Goal: Check status: Check status

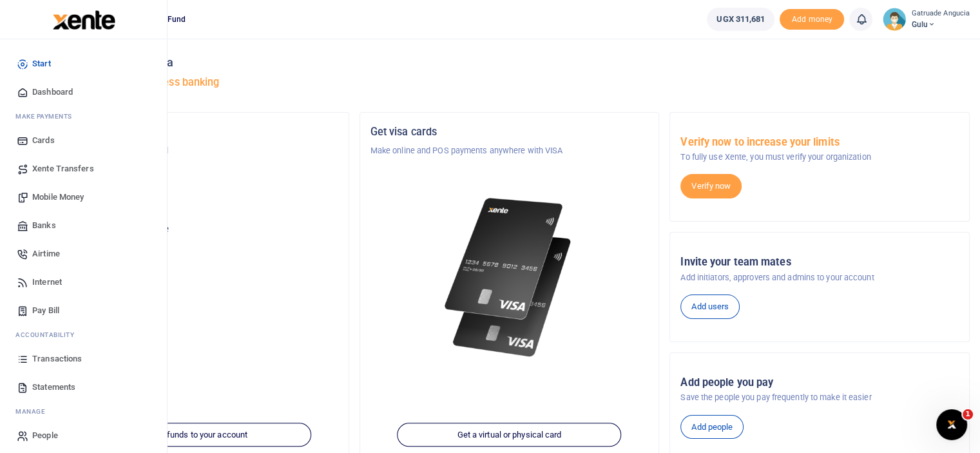
click at [53, 358] on span "Transactions" at bounding box center [57, 358] width 50 height 13
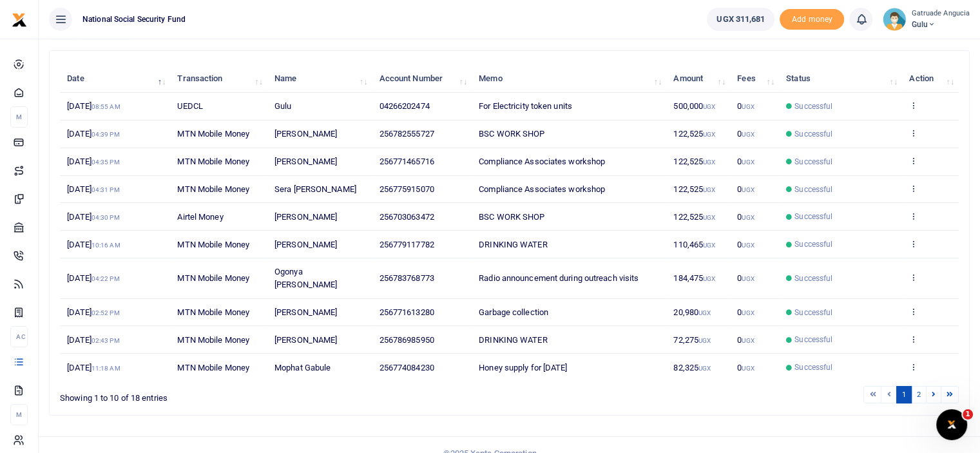
scroll to position [137, 0]
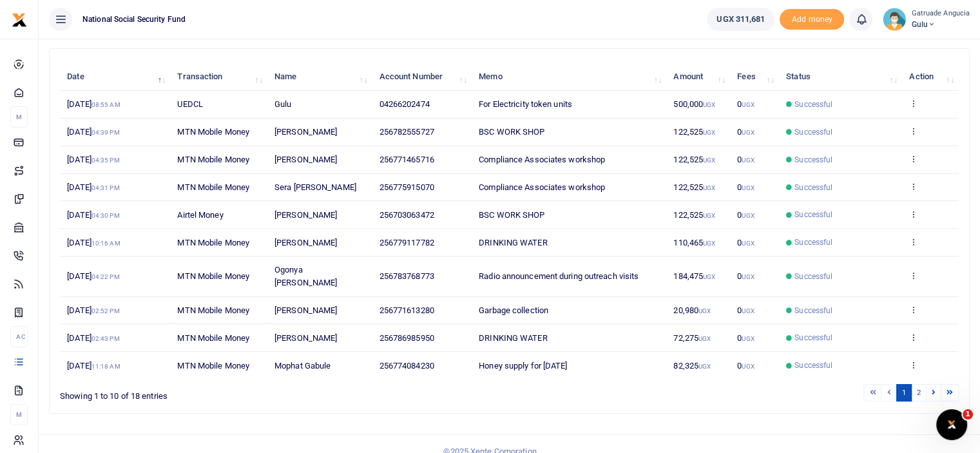
click at [915, 332] on icon at bounding box center [913, 336] width 8 height 9
click at [861, 345] on link "View details" at bounding box center [867, 345] width 102 height 18
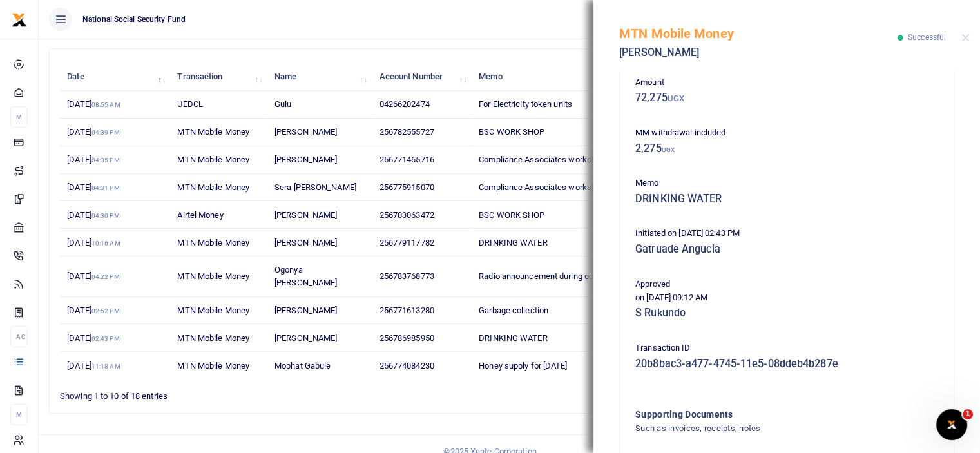
scroll to position [182, 0]
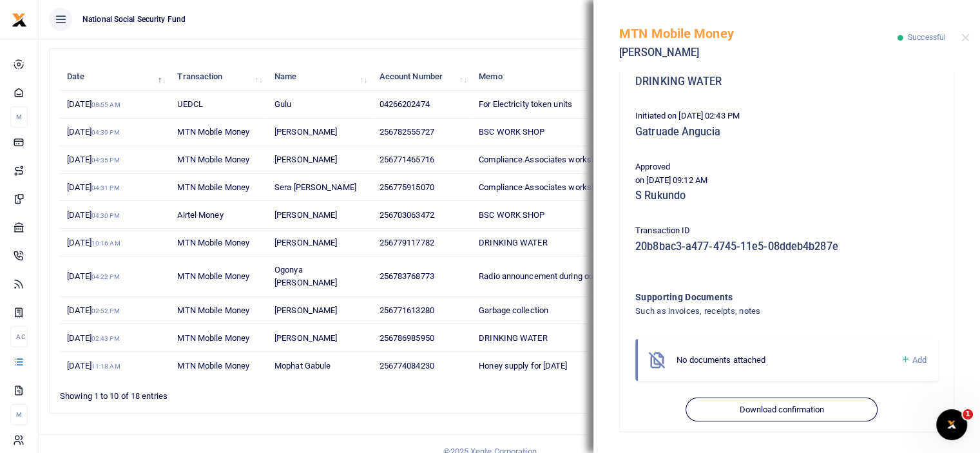
drag, startPoint x: 786, startPoint y: 408, endPoint x: 887, endPoint y: 358, distance: 113.2
click at [886, 358] on div "Phone number 256786985950 Amount 72,275 UGX MM withdrawal included 2,275 UGX Me…" at bounding box center [786, 164] width 313 height 513
click at [496, 402] on div "Search: Date Transaction Name Account Number Memo Amount Fees Status Action 22n…" at bounding box center [509, 236] width 931 height 376
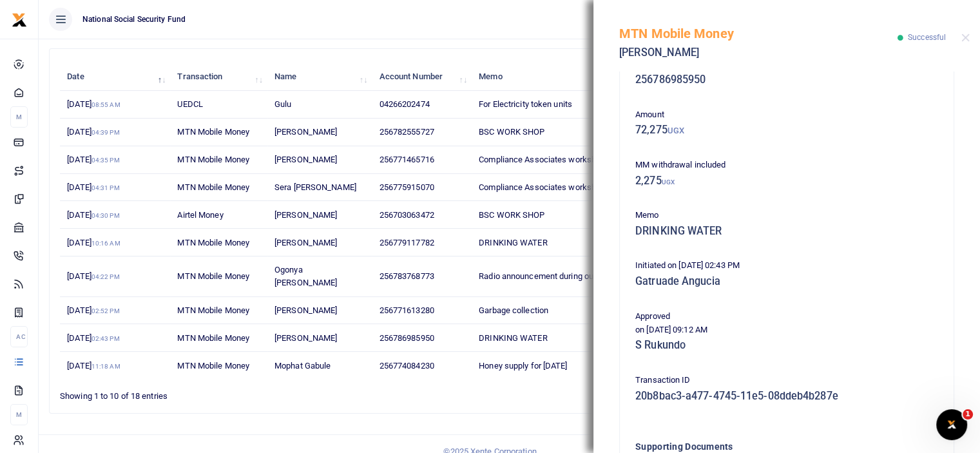
scroll to position [0, 0]
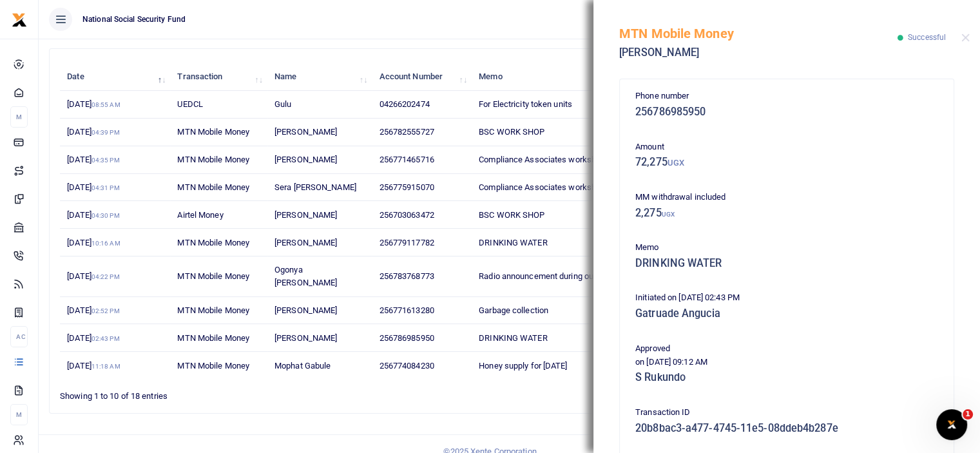
click at [513, 30] on ul "National Social Security Fund" at bounding box center [368, 19] width 658 height 39
click at [964, 37] on button "Close" at bounding box center [965, 38] width 8 height 8
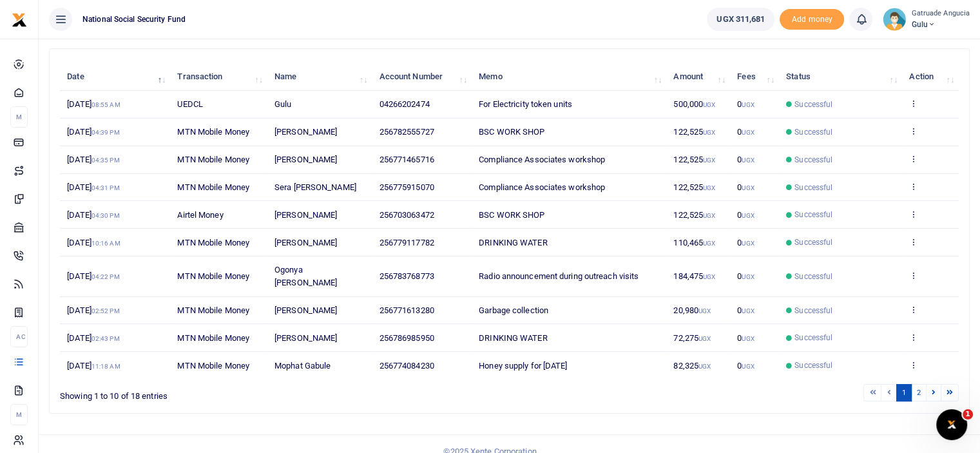
click at [917, 352] on td "View details Send again" at bounding box center [930, 365] width 57 height 27
click at [915, 360] on icon at bounding box center [913, 364] width 8 height 9
click at [872, 307] on link "View details" at bounding box center [867, 316] width 102 height 18
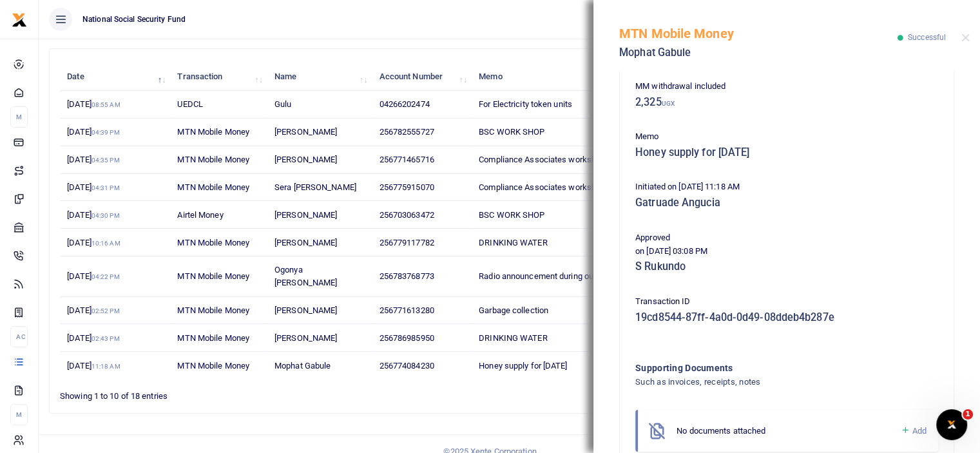
scroll to position [182, 0]
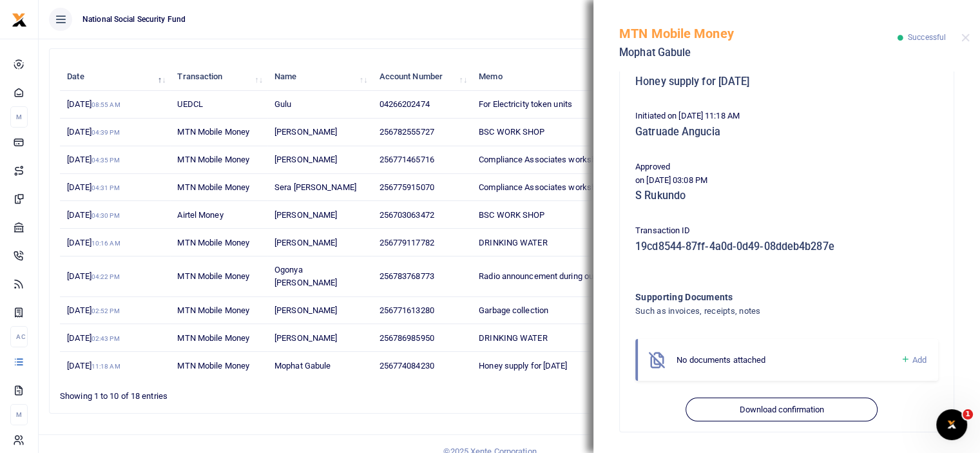
drag, startPoint x: 445, startPoint y: 386, endPoint x: 673, endPoint y: 301, distance: 243.4
click at [450, 384] on ul "1 2" at bounding box center [698, 392] width 519 height 17
click at [964, 34] on button "Close" at bounding box center [965, 38] width 8 height 8
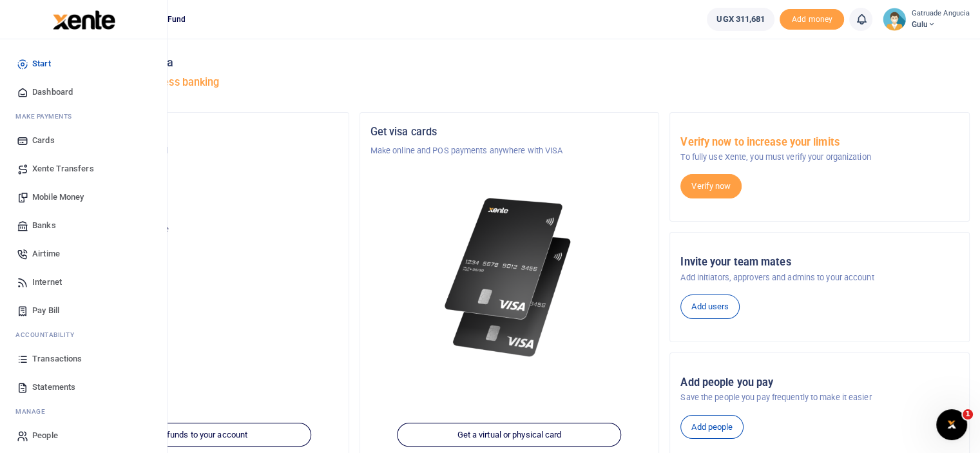
click at [49, 359] on span "Transactions" at bounding box center [57, 358] width 50 height 13
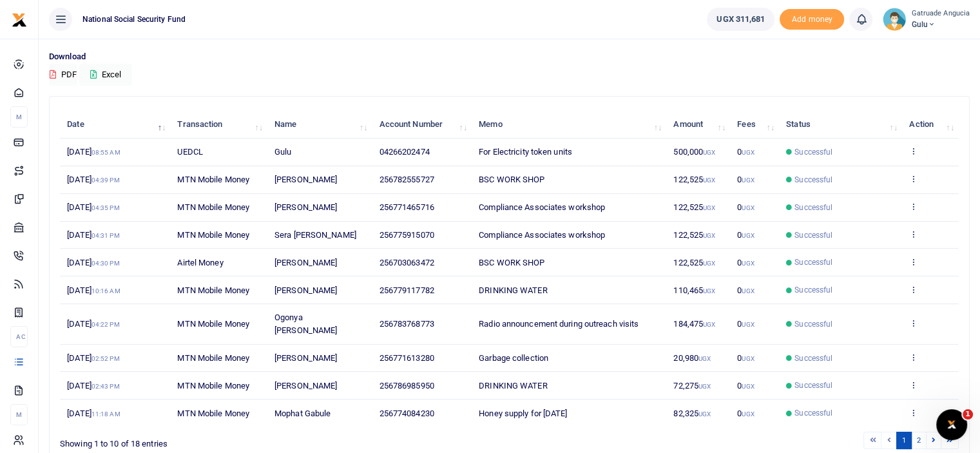
scroll to position [129, 0]
